Goal: Check status: Check status

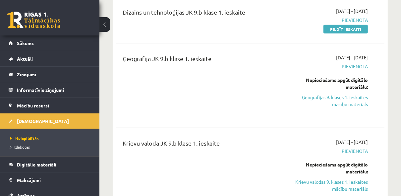
drag, startPoint x: 0, startPoint y: 0, endPoint x: 250, endPoint y: 85, distance: 263.8
click at [250, 85] on div "Datorika JK 9.b klase 1. ieskaite Ieskaitei būs jāpievieno 2 mājas darbi . Nesā…" at bounding box center [250, 66] width 268 height 300
click at [250, 91] on div "Ģeogrāfija JK 9.b klase 1. ieskaite" at bounding box center [203, 85] width 170 height 63
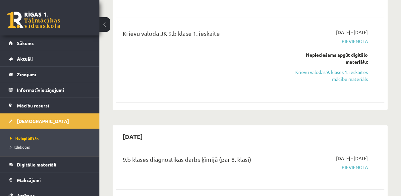
scroll to position [416, 0]
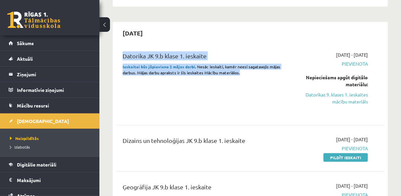
drag, startPoint x: 249, startPoint y: 87, endPoint x: 245, endPoint y: -20, distance: 107.5
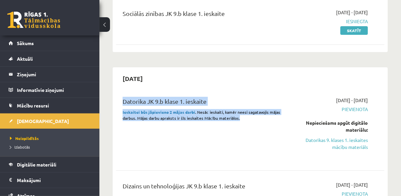
drag, startPoint x: 245, startPoint y: -20, endPoint x: 249, endPoint y: 57, distance: 77.3
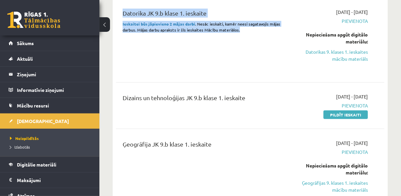
scroll to position [211, 0]
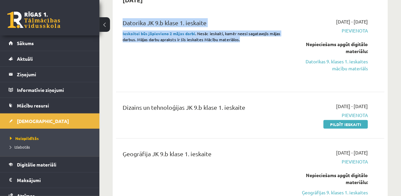
click at [249, 57] on div "Datorika JK 9.b klase 1. ieskaite Ieskaitei būs jāpievieno 2 mājas darbi . Nesā…" at bounding box center [203, 49] width 170 height 63
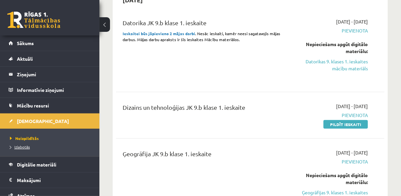
click at [22, 146] on span "Izlabotās" at bounding box center [20, 146] width 20 height 5
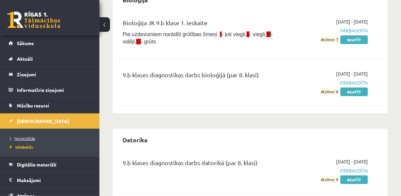
click at [21, 140] on span "Neizpildītās" at bounding box center [22, 138] width 25 height 5
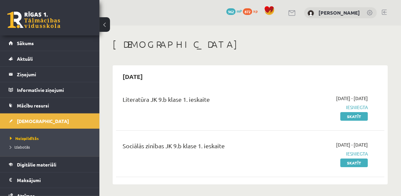
scroll to position [106, 0]
